Goal: Task Accomplishment & Management: Manage account settings

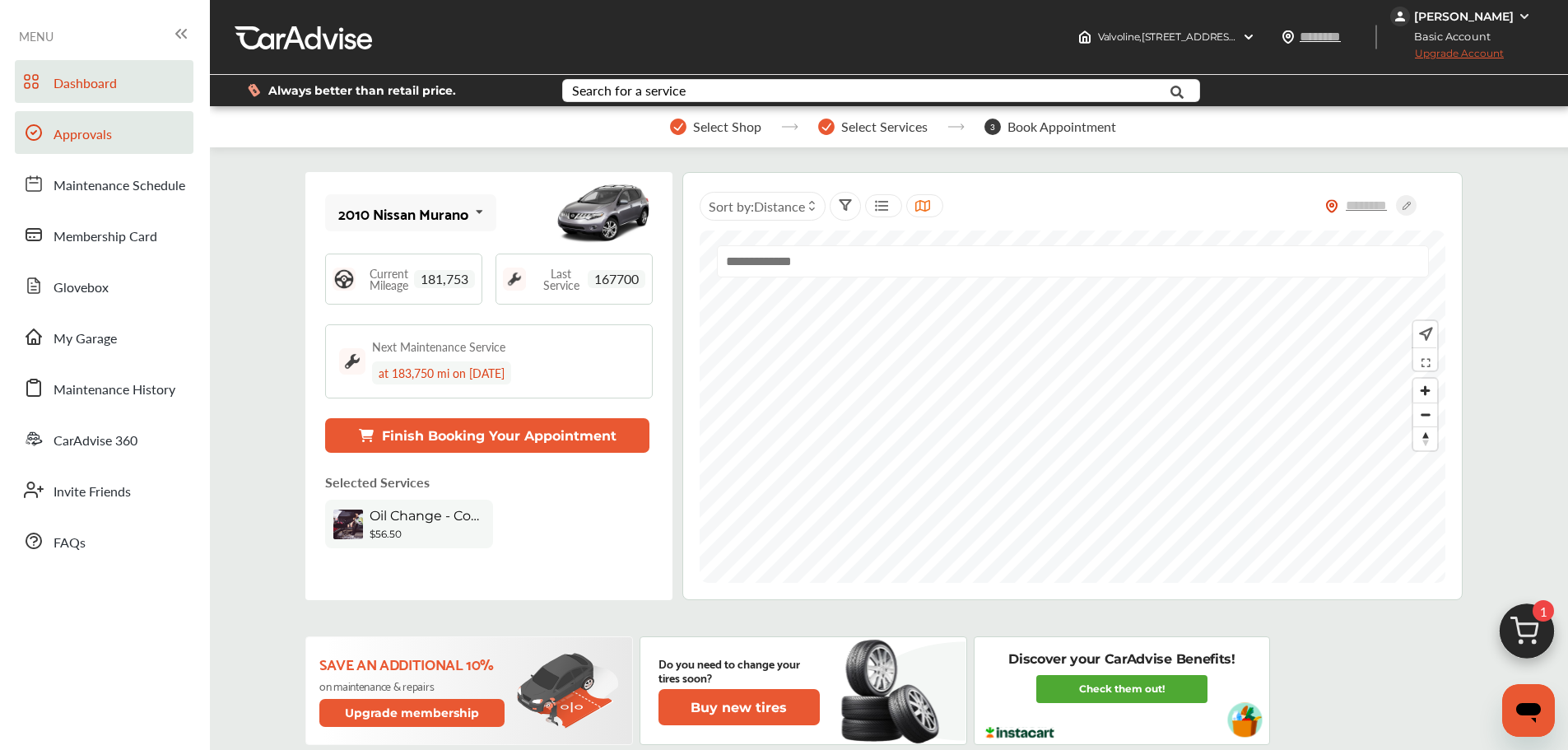
click at [80, 131] on span "Approvals" at bounding box center [83, 135] width 59 height 22
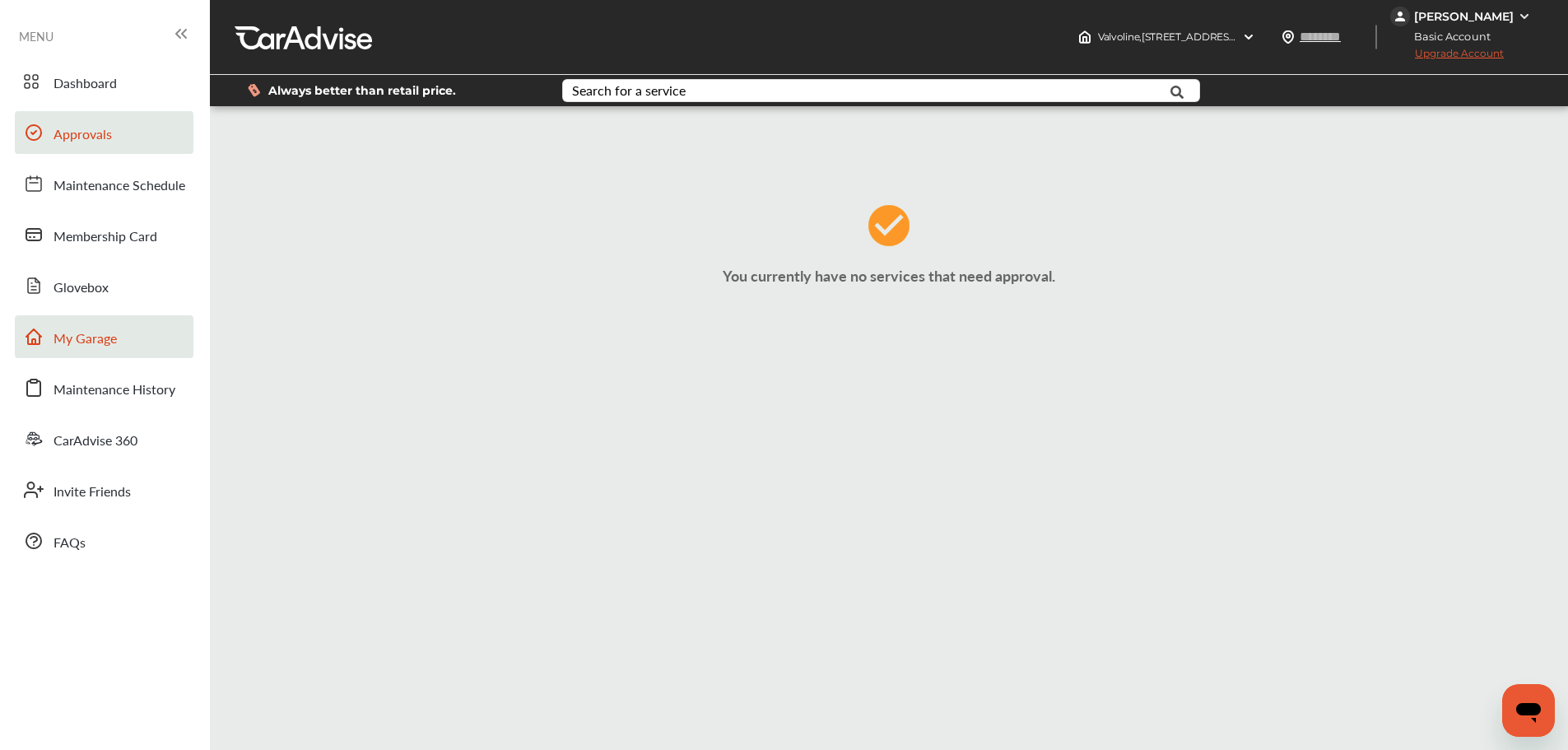
click at [126, 345] on link "My Garage" at bounding box center [104, 336] width 178 height 43
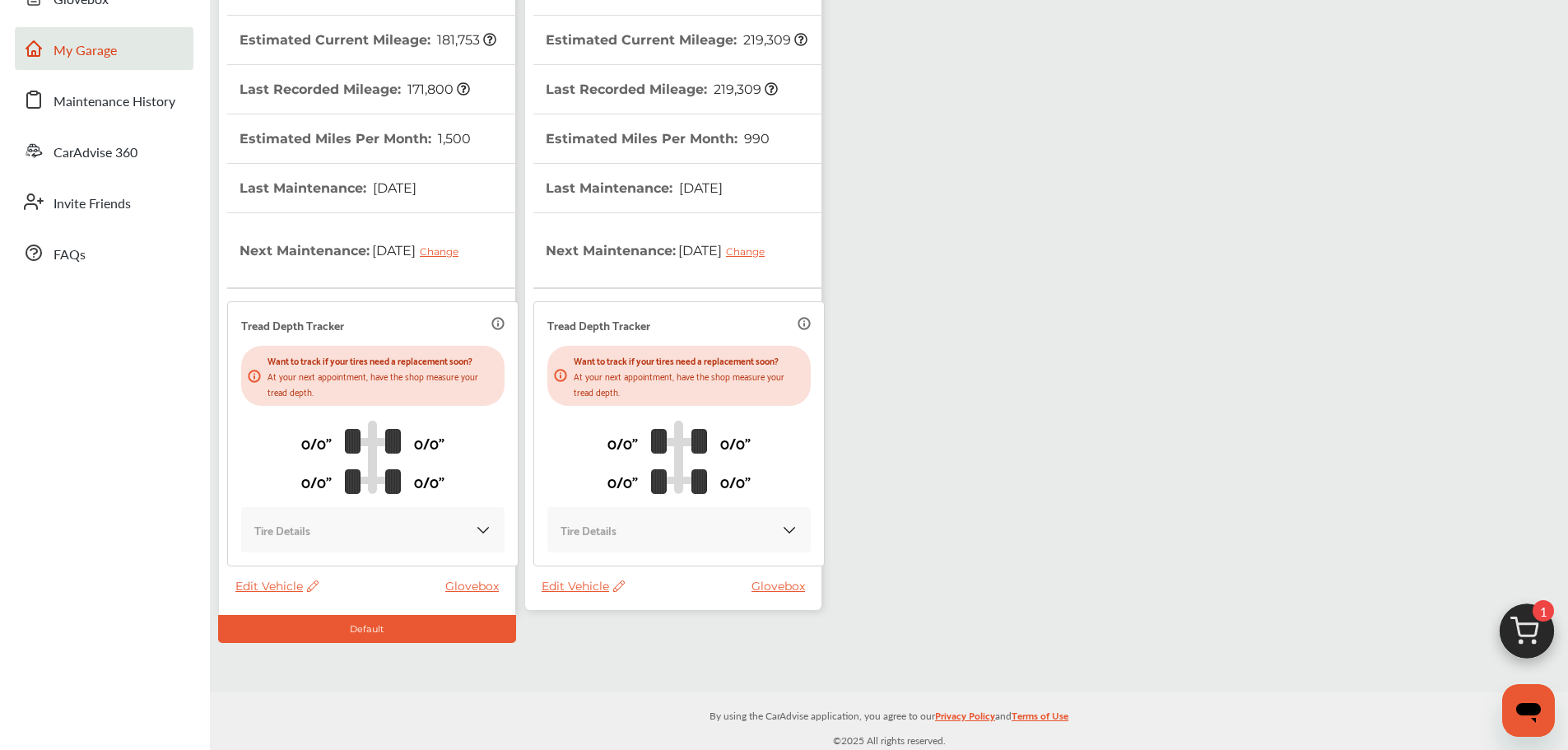
scroll to position [291, 0]
click at [574, 593] on div "Edit Vehicle Glovebox" at bounding box center [678, 588] width 272 height 23
click at [584, 585] on span "Edit Vehicle" at bounding box center [583, 585] width 83 height 15
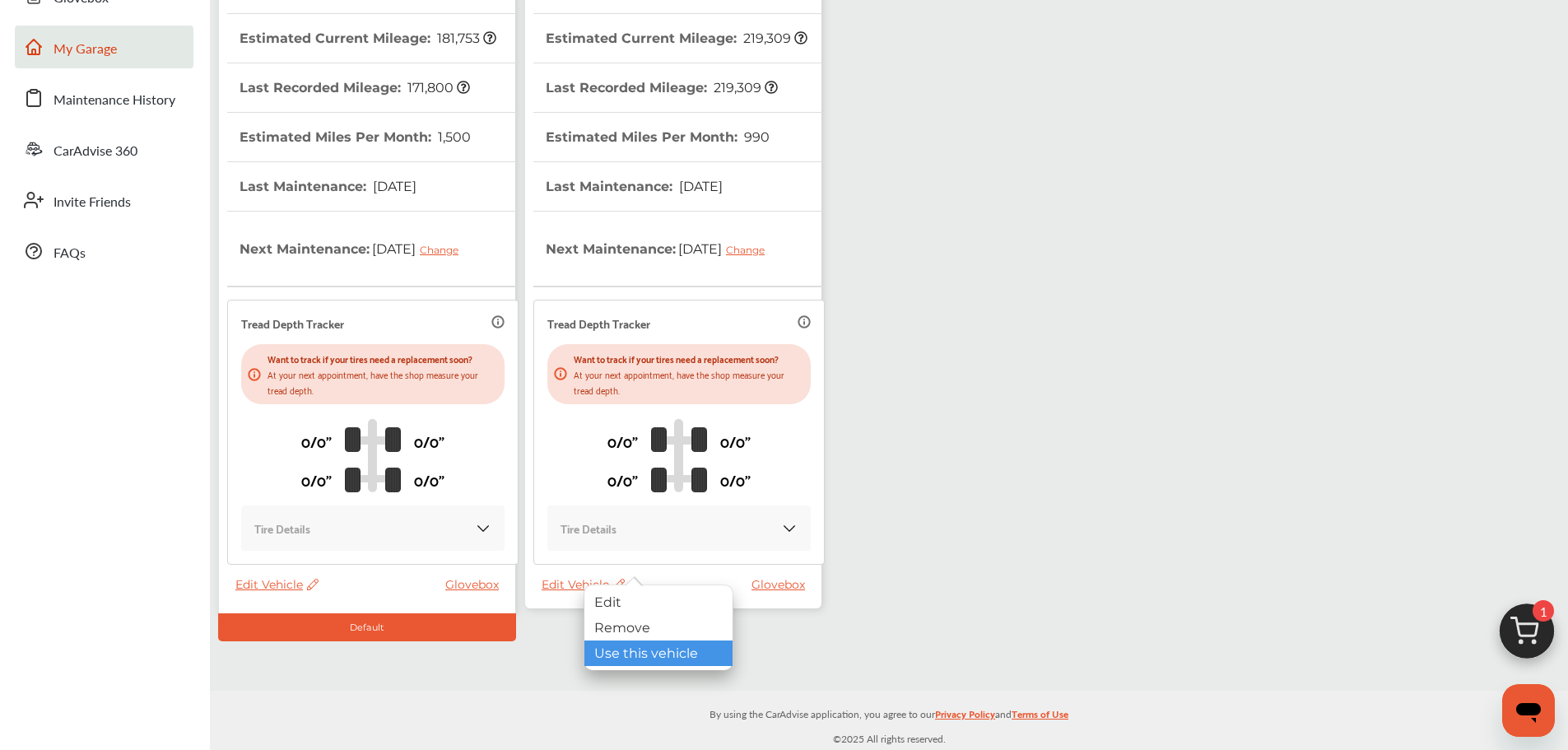
click at [628, 649] on div "Use this vehicle" at bounding box center [658, 653] width 148 height 26
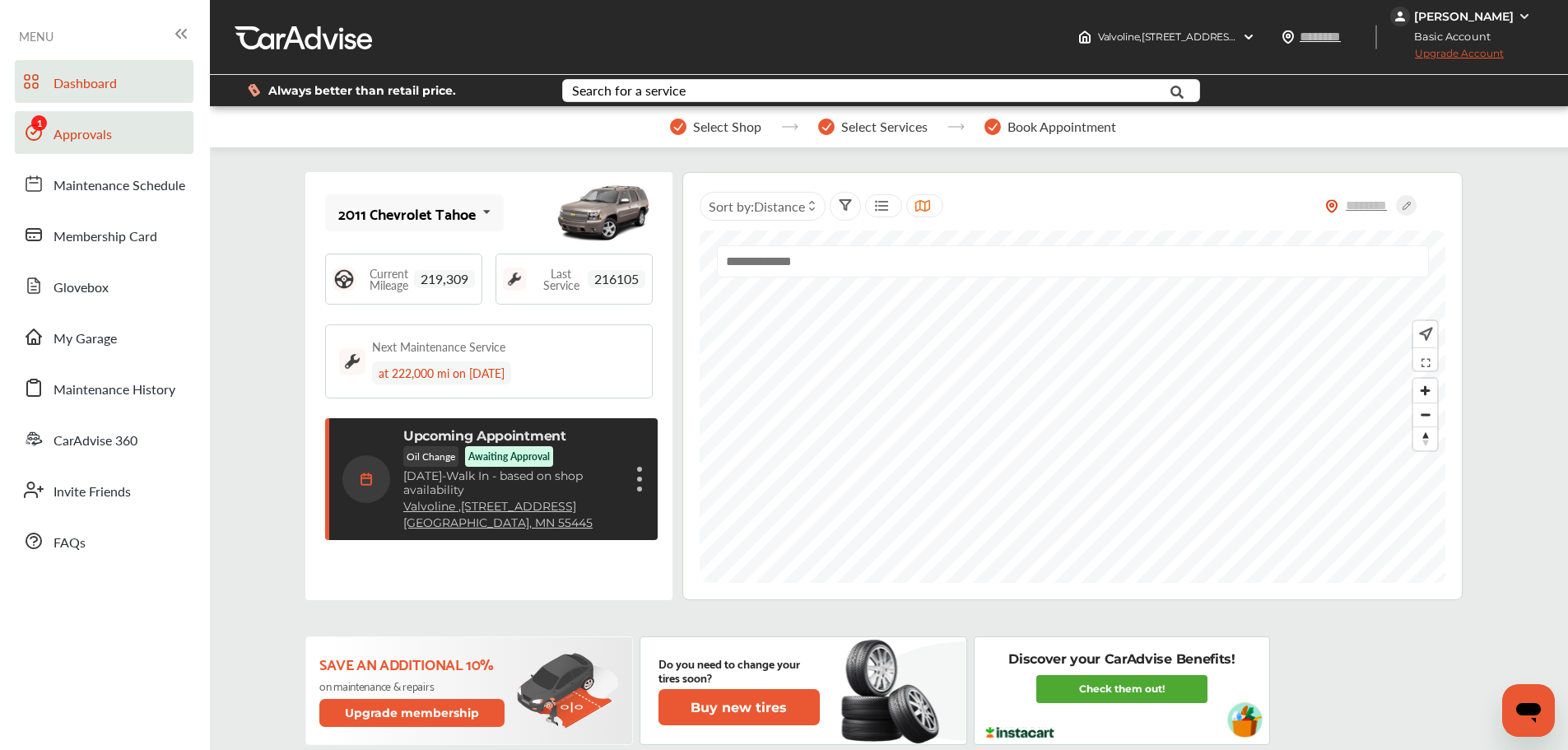
click at [80, 126] on span "Approvals" at bounding box center [83, 135] width 59 height 22
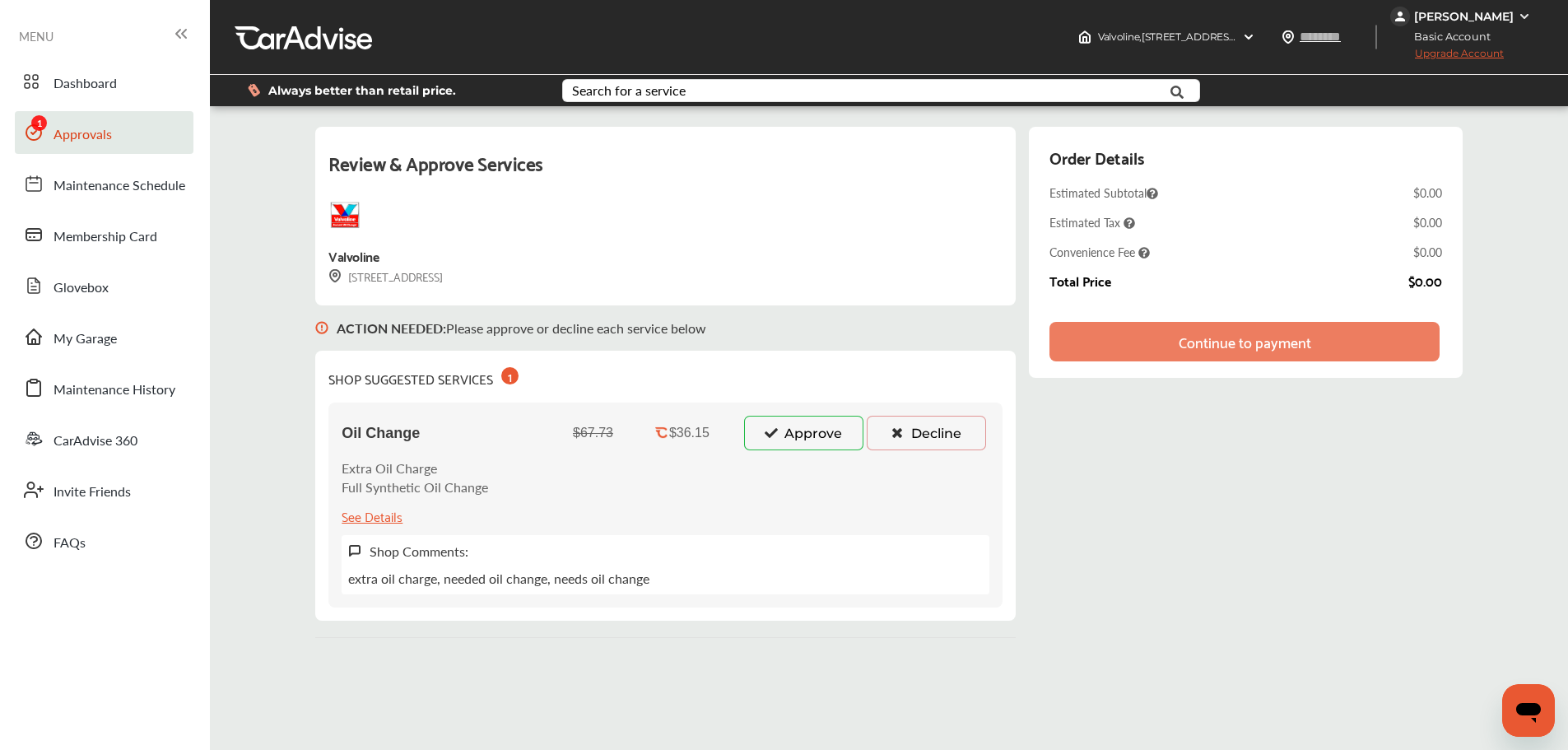
click at [767, 427] on icon at bounding box center [770, 433] width 16 height 11
